Goal: Task Accomplishment & Management: Complete application form

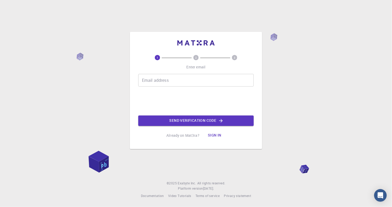
click at [171, 83] on input "Email address" at bounding box center [196, 80] width 116 height 13
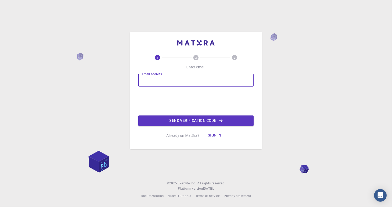
type input "[EMAIL_ADDRESS][DOMAIN_NAME]"
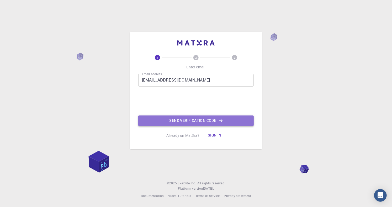
click at [186, 119] on button "Send verification code" at bounding box center [196, 120] width 116 height 11
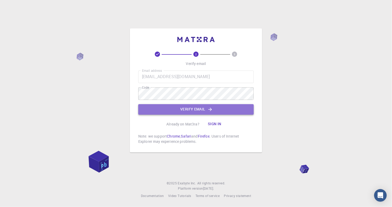
click at [171, 109] on button "Verify email" at bounding box center [196, 109] width 116 height 11
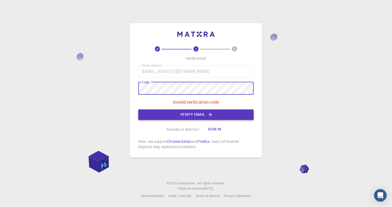
click at [192, 116] on button "Verify email" at bounding box center [196, 114] width 116 height 11
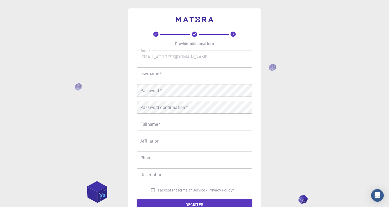
click at [174, 77] on input "username   *" at bounding box center [195, 73] width 116 height 13
type input "nonio"
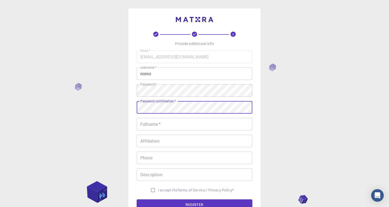
click at [151, 125] on input "Fullname   *" at bounding box center [195, 124] width 116 height 13
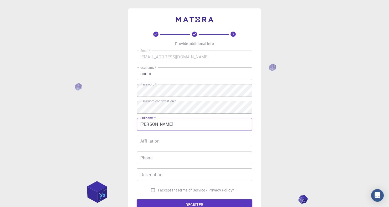
type input "[PERSON_NAME]"
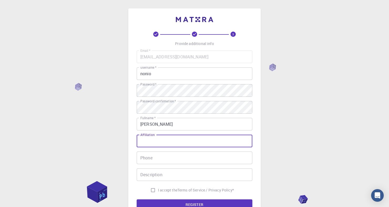
click at [168, 144] on input "Affiliation" at bounding box center [195, 141] width 116 height 13
click at [176, 138] on input "Affiliation" at bounding box center [195, 141] width 116 height 13
type input "Mongolia"
click at [150, 156] on div "Phone Phone" at bounding box center [195, 157] width 116 height 13
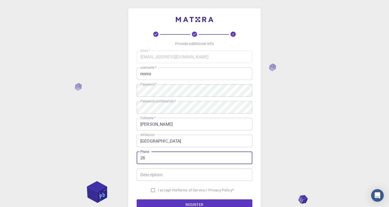
type input "2"
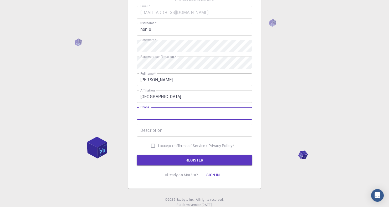
scroll to position [53, 0]
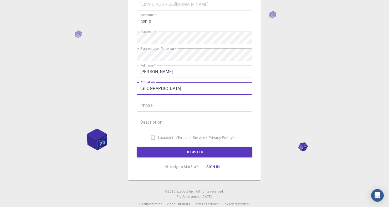
drag, startPoint x: 156, startPoint y: 88, endPoint x: 112, endPoint y: 84, distance: 44.6
click at [112, 84] on div "3 Provide additional info Email   * nominnyamsuren11@gmail.com Email   * userna…" at bounding box center [194, 80] width 389 height 267
click at [152, 136] on input "I accept the Terms of Service / Privacy Policy *" at bounding box center [153, 137] width 10 height 10
checkbox input "true"
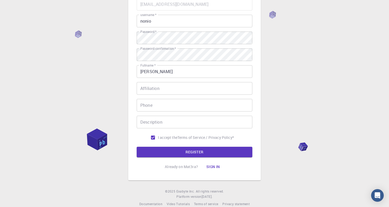
click at [164, 148] on button "REGISTER" at bounding box center [195, 152] width 116 height 11
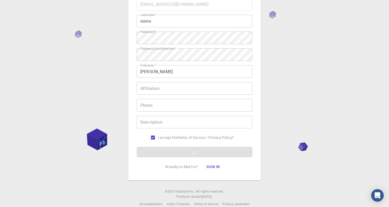
click at [146, 22] on input "nonio" at bounding box center [195, 21] width 116 height 13
click at [148, 21] on input "nonio" at bounding box center [195, 21] width 116 height 13
click at [385, 102] on div "3 Provide additional info Email   * nominnyamsuren11@gmail.com Email   * userna…" at bounding box center [194, 80] width 389 height 267
click at [200, 146] on form "Email   * nominnyamsuren11@gmail.com Email   * username   * nonio username   * …" at bounding box center [195, 77] width 116 height 159
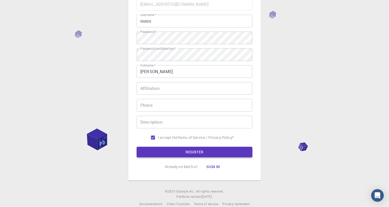
click at [196, 152] on button "REGISTER" at bounding box center [195, 152] width 116 height 11
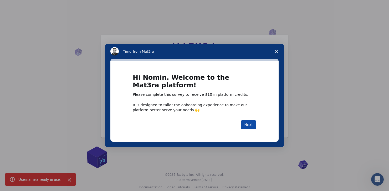
click at [250, 124] on button "Next" at bounding box center [248, 124] width 15 height 9
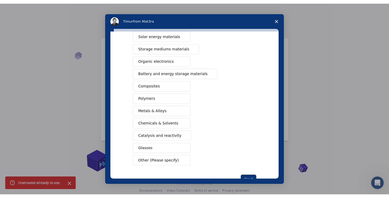
scroll to position [53, 0]
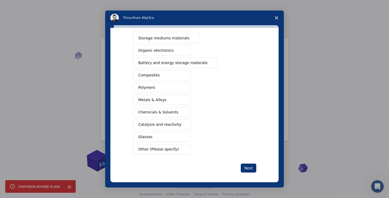
drag, startPoint x: 250, startPoint y: 176, endPoint x: 249, endPoint y: 178, distance: 2.7
click at [250, 178] on div "What type(s) of materials are you interested in? Semiconductors Solar energy ma…" at bounding box center [194, 105] width 168 height 154
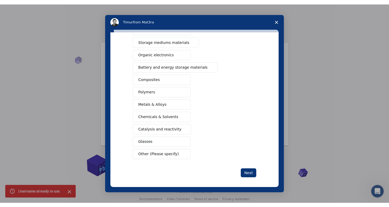
scroll to position [45, 0]
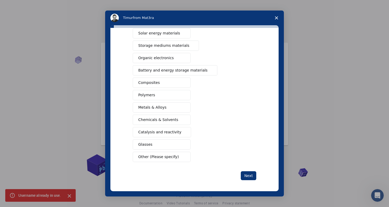
click at [175, 104] on button "Metals & Alloys" at bounding box center [162, 107] width 58 height 10
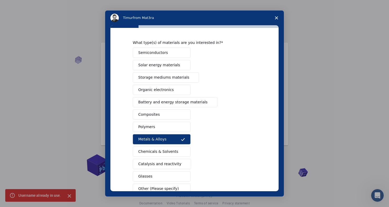
scroll to position [0, 0]
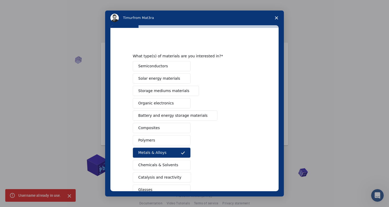
click at [189, 113] on span "Battery and energy storage materials" at bounding box center [172, 116] width 69 height 6
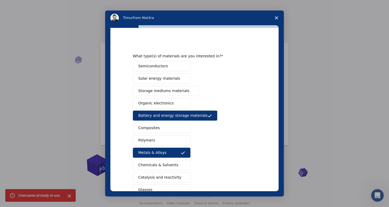
click at [189, 90] on span "Intercom messenger" at bounding box center [191, 91] width 4 height 4
click at [176, 123] on button "Composites" at bounding box center [162, 128] width 58 height 10
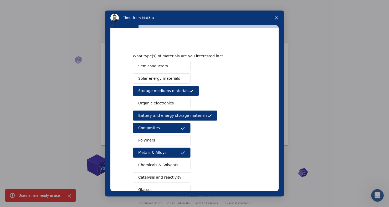
click at [158, 134] on div "Semiconductors Solar energy materials Storage mediums materials Organic electro…" at bounding box center [194, 134] width 123 height 146
click at [173, 140] on button "Polymers" at bounding box center [162, 140] width 58 height 10
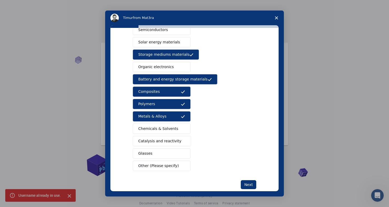
scroll to position [45, 0]
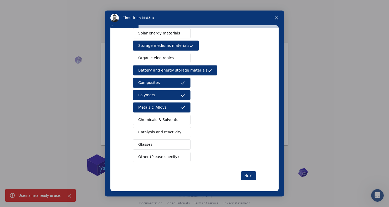
click at [161, 138] on div "Semiconductors Solar energy materials Storage mediums materials Organic electro…" at bounding box center [194, 89] width 123 height 146
click at [166, 132] on span "Catalysis and reactivity" at bounding box center [159, 132] width 43 height 6
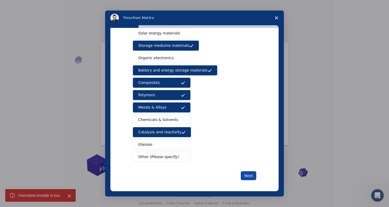
click at [248, 173] on button "Next" at bounding box center [248, 175] width 15 height 9
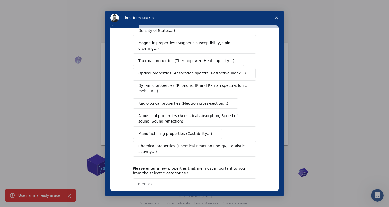
scroll to position [53, 0]
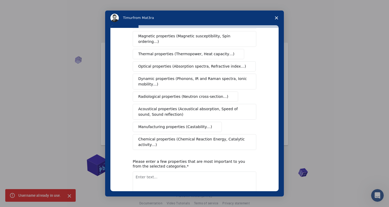
click at [187, 124] on span "Manufacturing properties (Castability…)" at bounding box center [175, 127] width 74 height 6
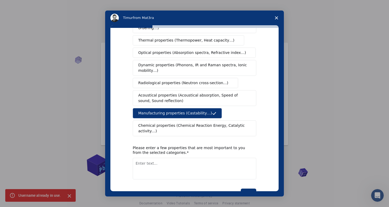
scroll to position [73, 0]
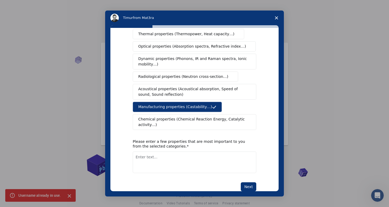
click at [243, 182] on button "Next" at bounding box center [248, 186] width 15 height 9
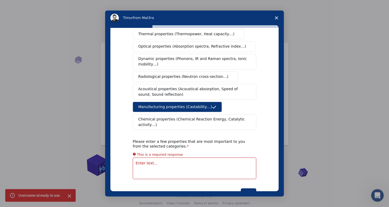
click at [206, 158] on textarea "Enter text..." at bounding box center [194, 168] width 123 height 22
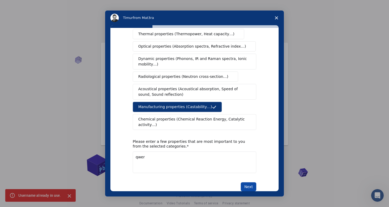
type textarea "qwer"
click at [245, 182] on button "Next" at bounding box center [248, 186] width 15 height 9
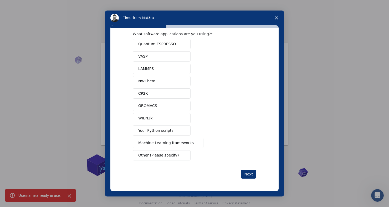
scroll to position [8, 0]
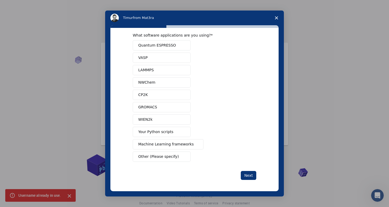
click at [170, 154] on span "Other (Please specify)" at bounding box center [158, 157] width 40 height 6
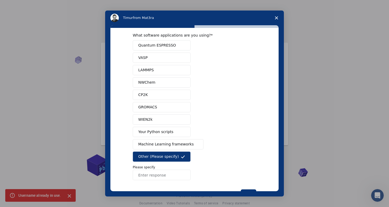
scroll to position [26, 0]
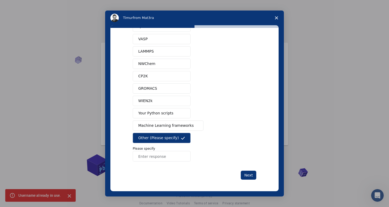
click at [163, 154] on input "Enter response" at bounding box center [162, 156] width 58 height 11
type input "idk"
click at [248, 174] on button "Next" at bounding box center [248, 174] width 15 height 9
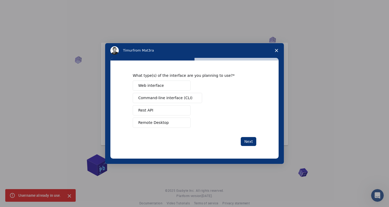
click at [166, 86] on button "Web interface" at bounding box center [162, 85] width 58 height 10
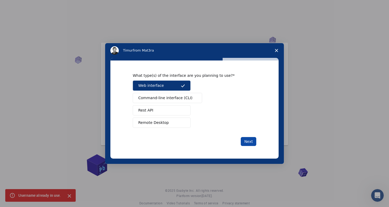
click at [247, 138] on button "Next" at bounding box center [248, 141] width 15 height 9
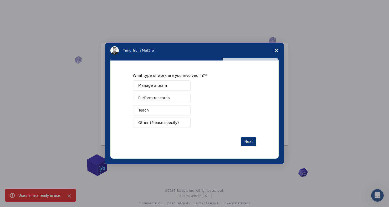
click at [172, 121] on span "Other (Please specify)" at bounding box center [158, 123] width 40 height 6
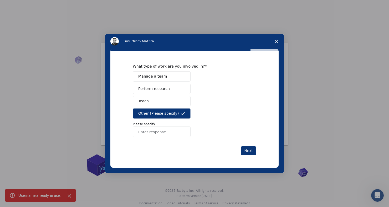
click at [170, 85] on button "Perform research" at bounding box center [162, 89] width 58 height 10
click at [176, 111] on button "Other (Please specify)" at bounding box center [162, 113] width 58 height 10
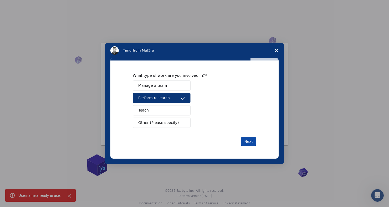
click at [246, 139] on button "Next" at bounding box center [248, 141] width 15 height 9
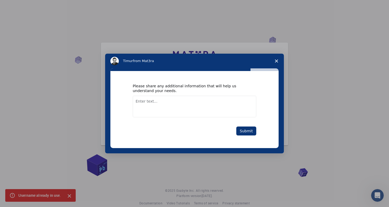
click at [179, 101] on textarea "Enter text..." at bounding box center [194, 107] width 123 height 22
type textarea "nothing"
click at [242, 133] on button "Submit" at bounding box center [246, 130] width 20 height 9
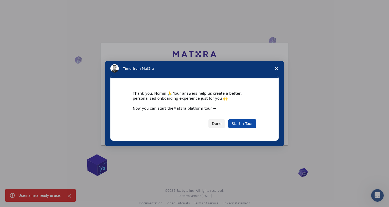
click at [244, 126] on link "Start a Tour" at bounding box center [242, 123] width 28 height 9
click at [220, 122] on button "Done" at bounding box center [216, 123] width 17 height 9
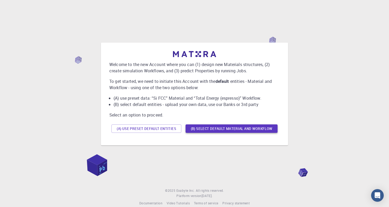
click at [234, 130] on button "(B) Select default material and workflow" at bounding box center [231, 128] width 92 height 8
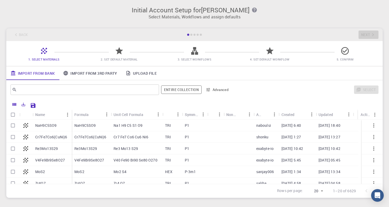
click at [201, 126] on div "P1" at bounding box center [194, 126] width 25 height 12
checkbox input "true"
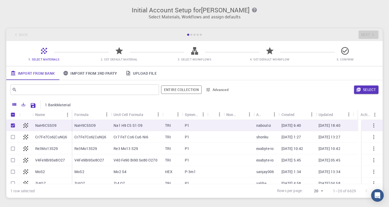
click at [202, 126] on div "P1" at bounding box center [194, 126] width 25 height 12
checkbox input "false"
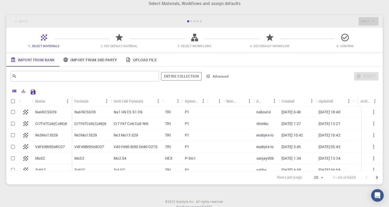
scroll to position [32, 0]
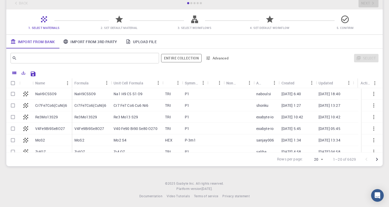
click at [145, 131] on div "V40 Fe90 Bi90 Se80 O270" at bounding box center [136, 129] width 51 height 12
checkbox input "true"
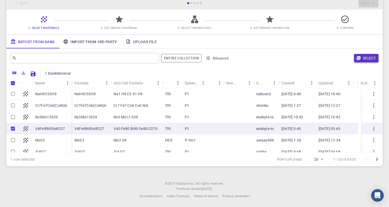
click at [371, 58] on button "Select" at bounding box center [366, 58] width 24 height 8
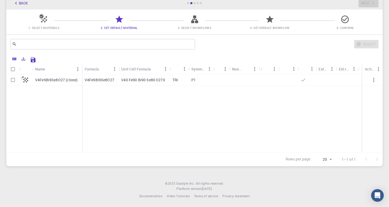
click at [130, 82] on div "V40 Fe90 Bi90 Se80 O270" at bounding box center [143, 80] width 51 height 12
checkbox input "true"
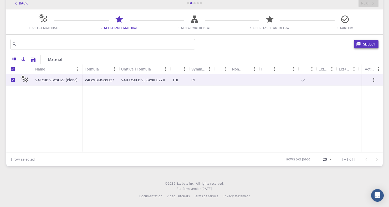
click at [370, 44] on button "Select" at bounding box center [366, 44] width 24 height 8
